Goal: Task Accomplishment & Management: Manage account settings

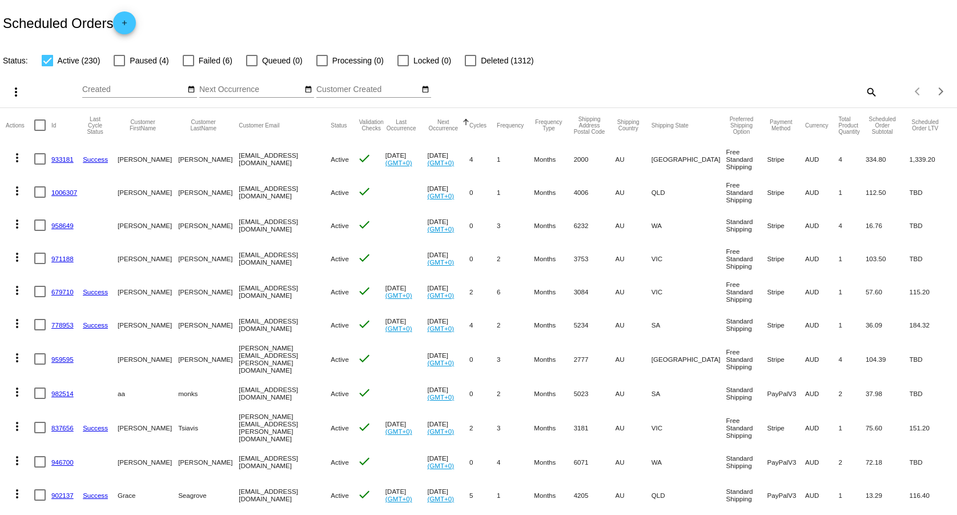
click at [865, 95] on mat-icon "search" at bounding box center [871, 92] width 14 height 18
click at [812, 86] on input "Search" at bounding box center [758, 89] width 239 height 9
paste input "[EMAIL_ADDRESS][DOMAIN_NAME]"
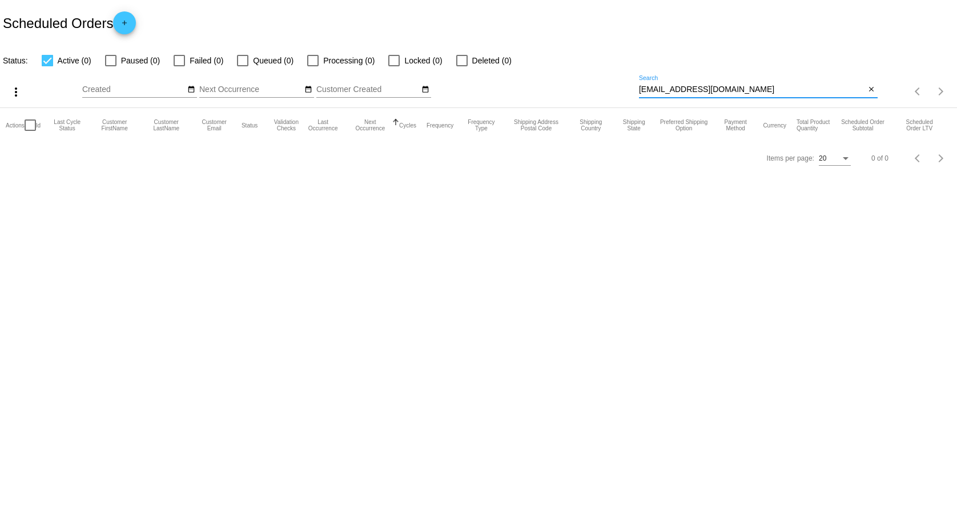
click at [743, 89] on input "[EMAIL_ADDRESS][DOMAIN_NAME]" at bounding box center [752, 89] width 227 height 9
paste input "[PERSON_NAME][EMAIL_ADDRESS]"
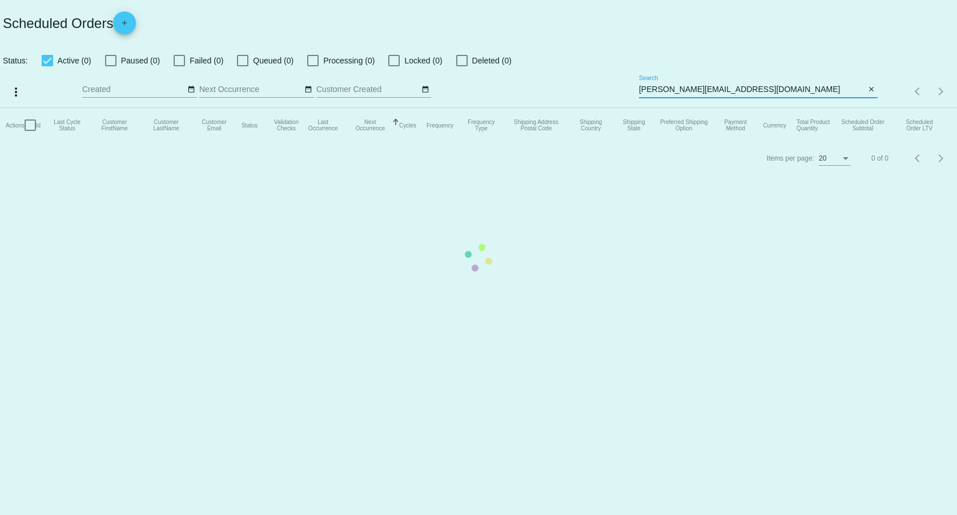
type input "[PERSON_NAME][EMAIL_ADDRESS][DOMAIN_NAME]"
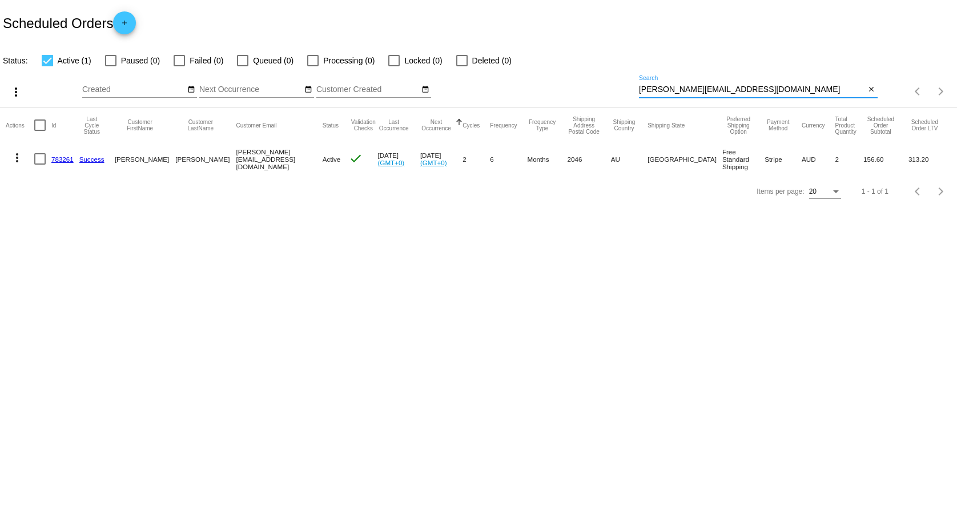
click at [56, 156] on link "783261" at bounding box center [62, 158] width 22 height 7
click at [12, 156] on mat-icon "more_vert" at bounding box center [17, 158] width 14 height 14
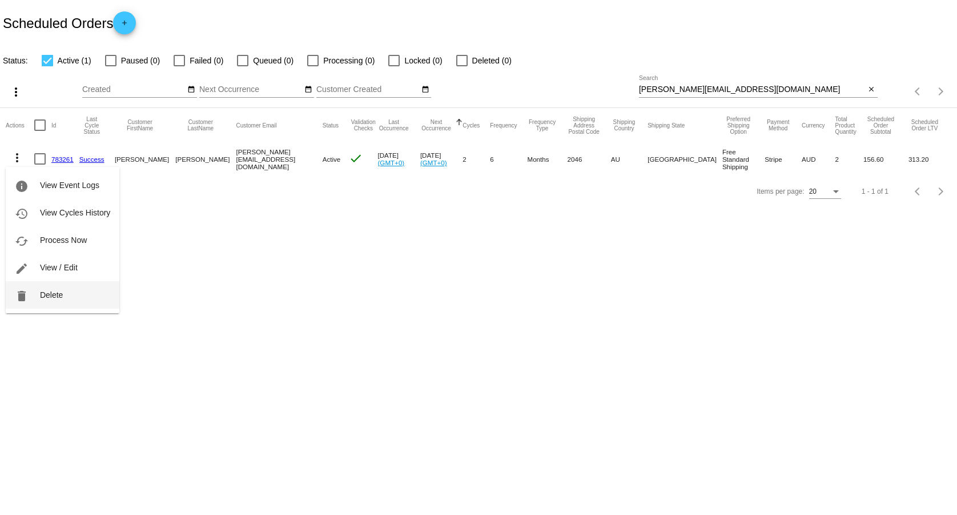
click at [65, 289] on button "delete Delete" at bounding box center [63, 294] width 114 height 27
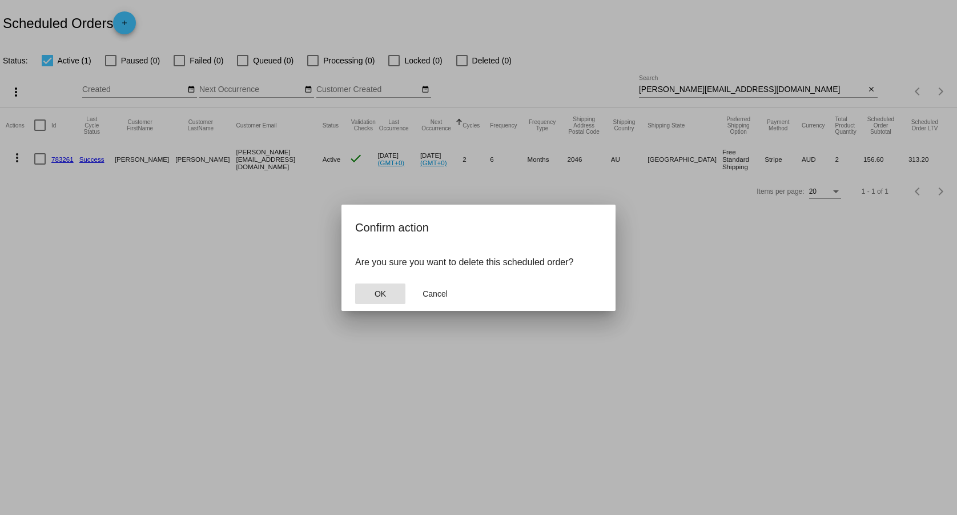
click at [378, 295] on span "OK" at bounding box center [380, 293] width 11 height 9
